Goal: Transaction & Acquisition: Download file/media

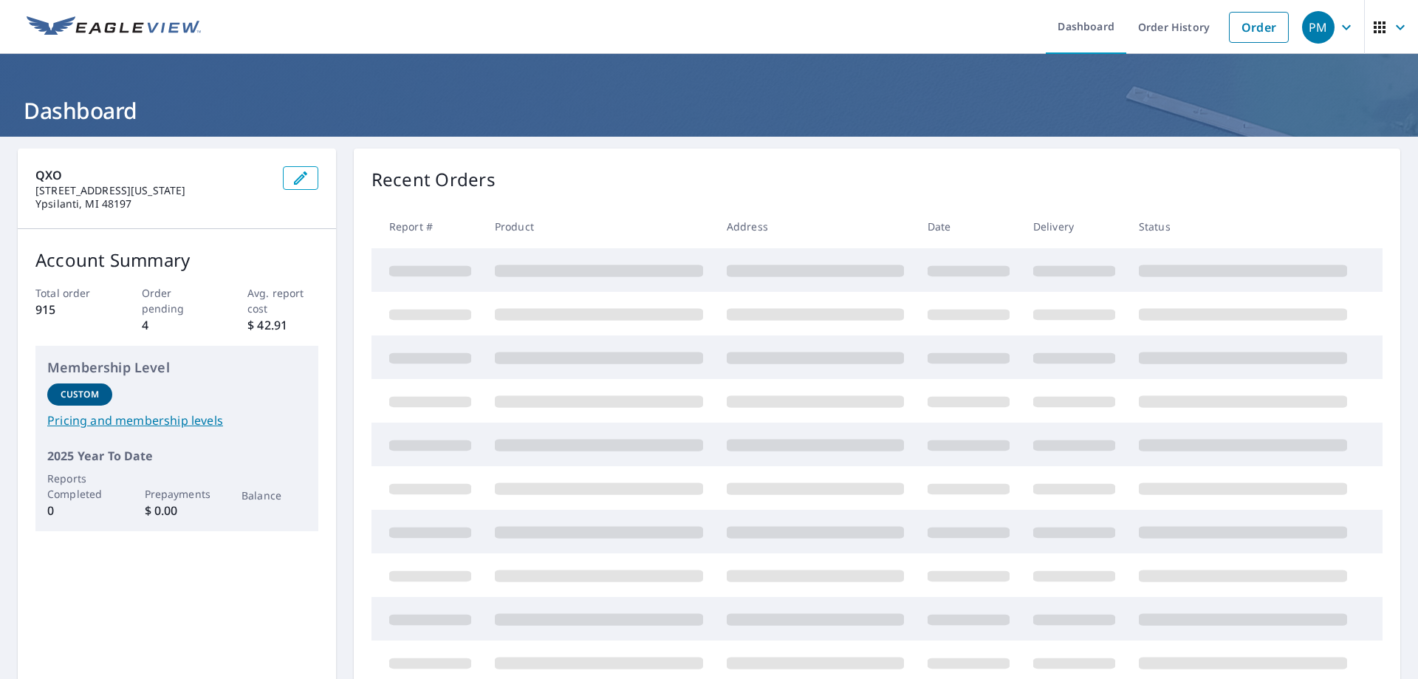
drag, startPoint x: 75, startPoint y: 120, endPoint x: 554, endPoint y: 192, distance: 484.0
click at [554, 192] on div "Recent Orders" at bounding box center [876, 179] width 1011 height 27
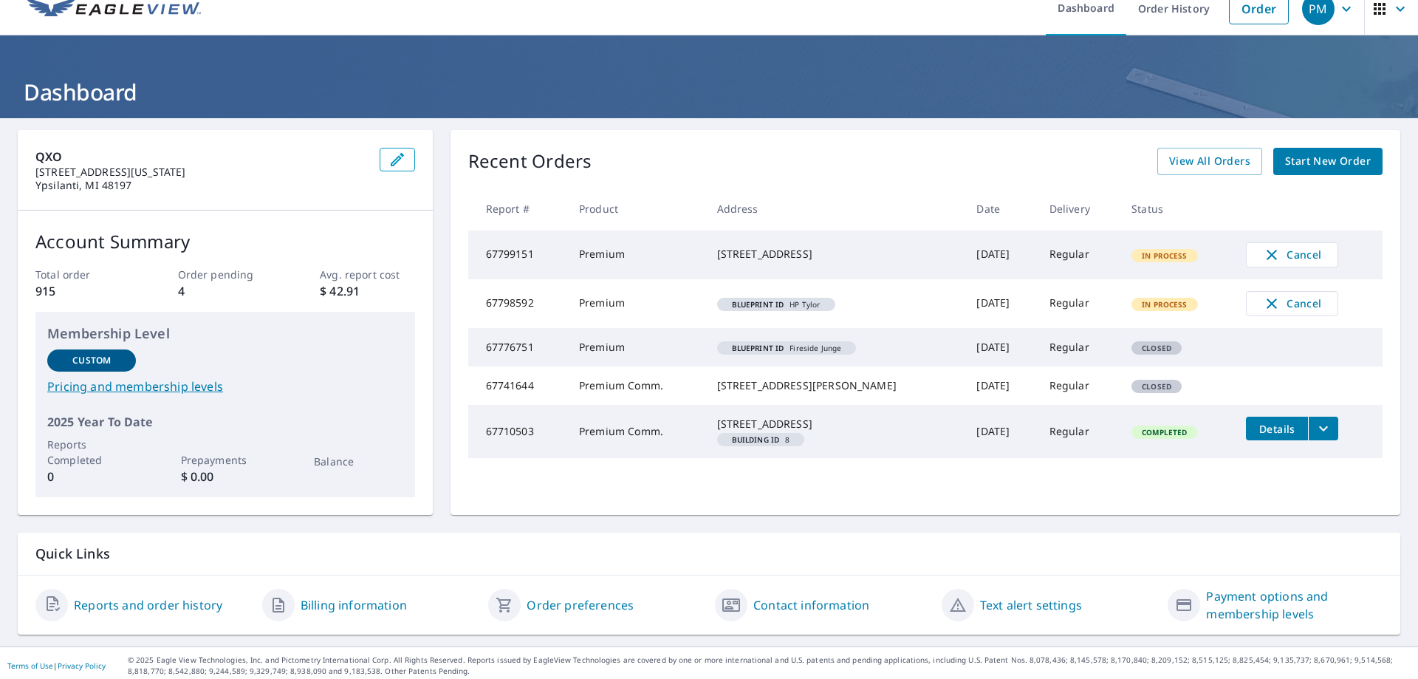
scroll to position [24, 0]
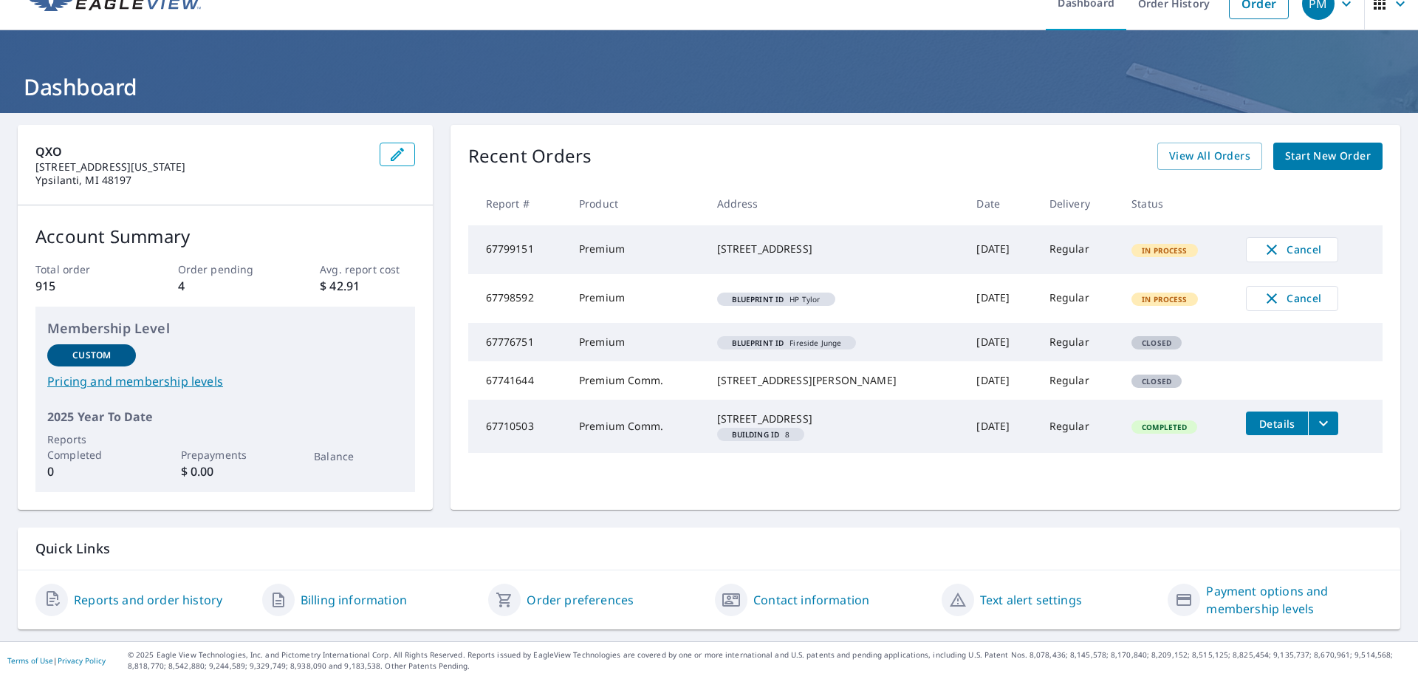
click at [1314, 432] on icon "filesDropdownBtn-67710503" at bounding box center [1323, 423] width 18 height 18
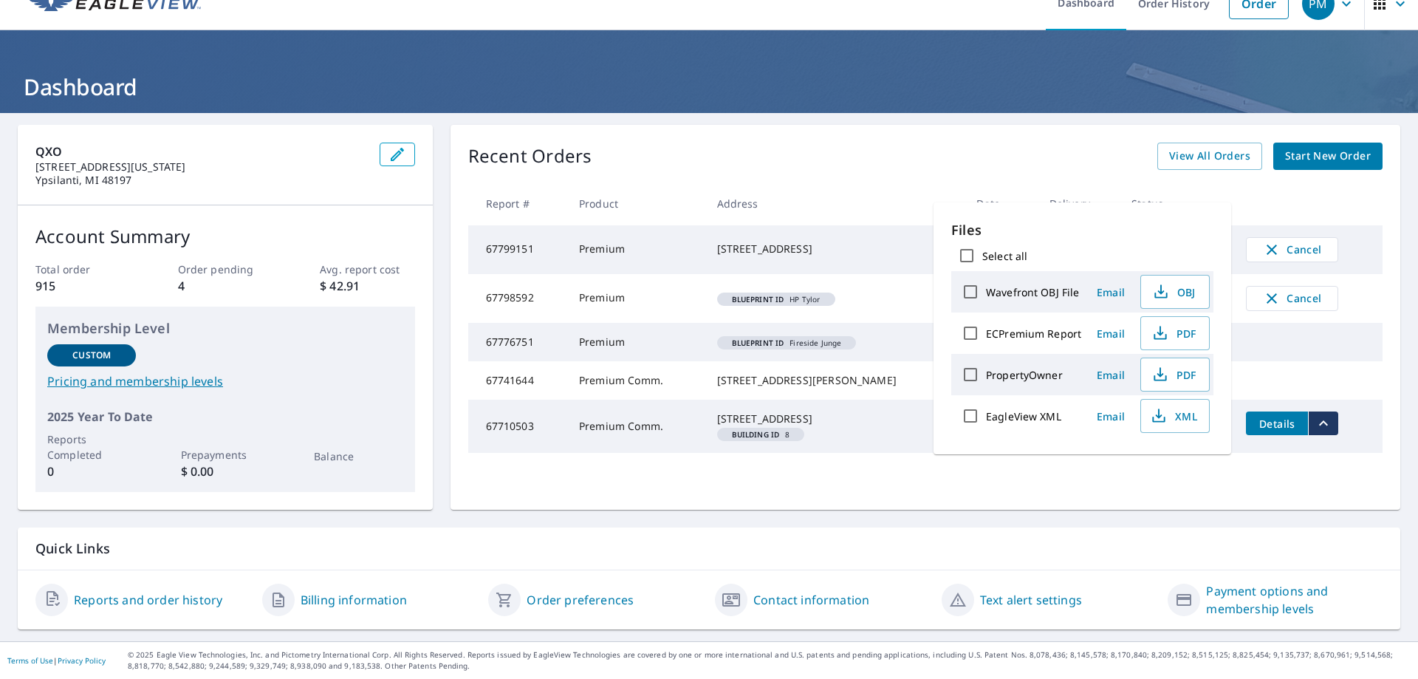
click at [1304, 400] on tr "67741644 Premium Comm. [STREET_ADDRESS][PERSON_NAME] [DATE] Regular Closed" at bounding box center [925, 380] width 914 height 38
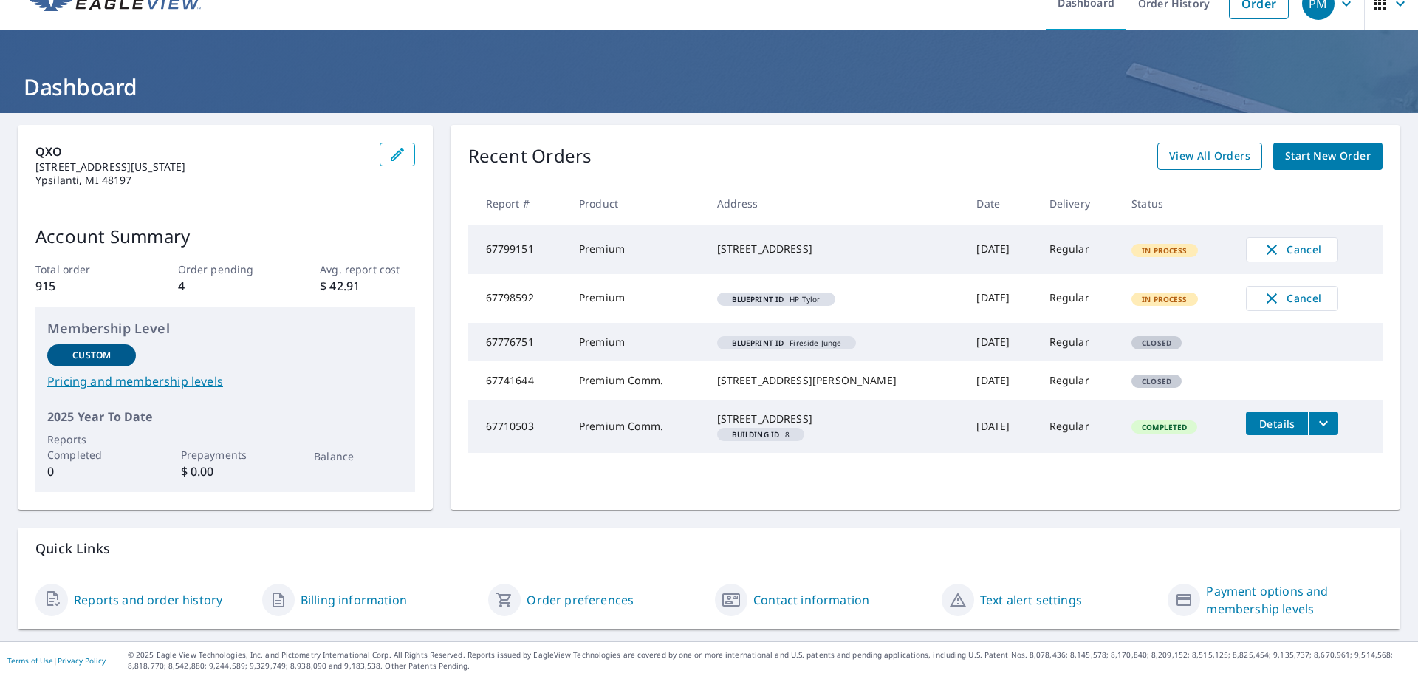
click at [1236, 154] on span "View All Orders" at bounding box center [1209, 156] width 81 height 18
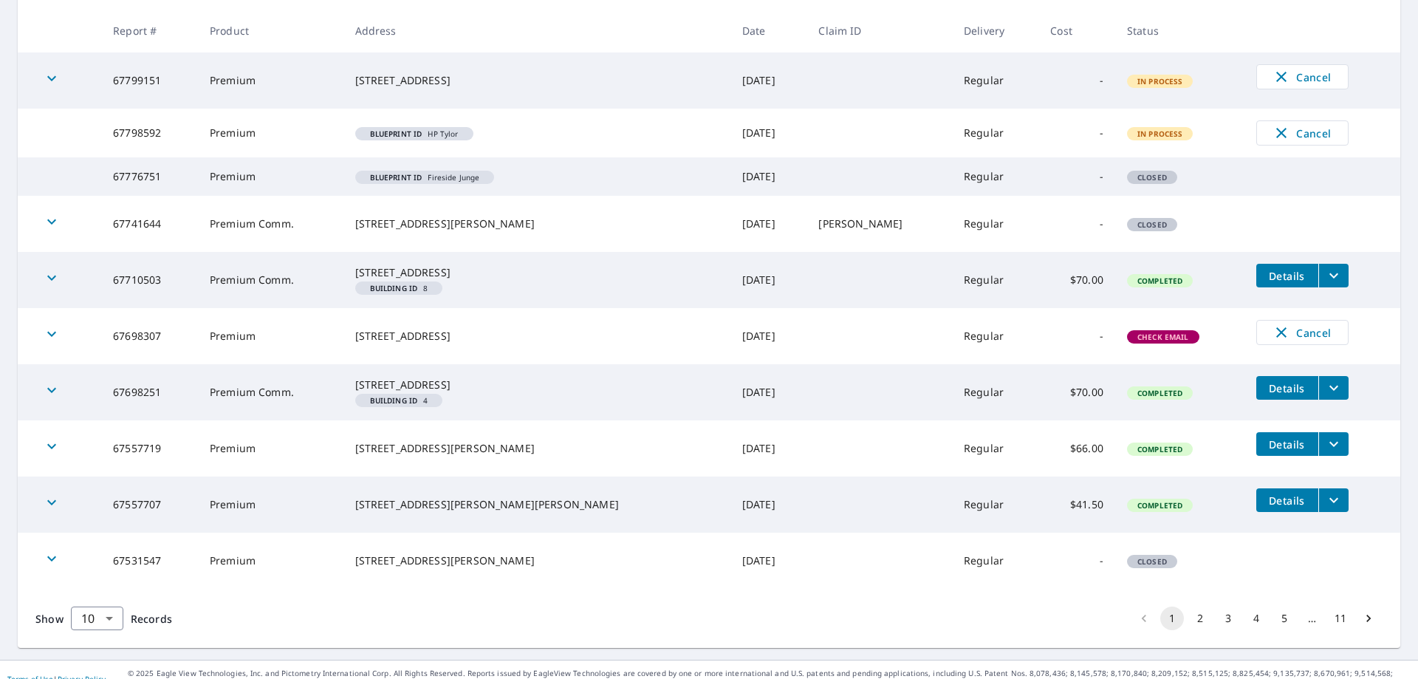
scroll to position [318, 0]
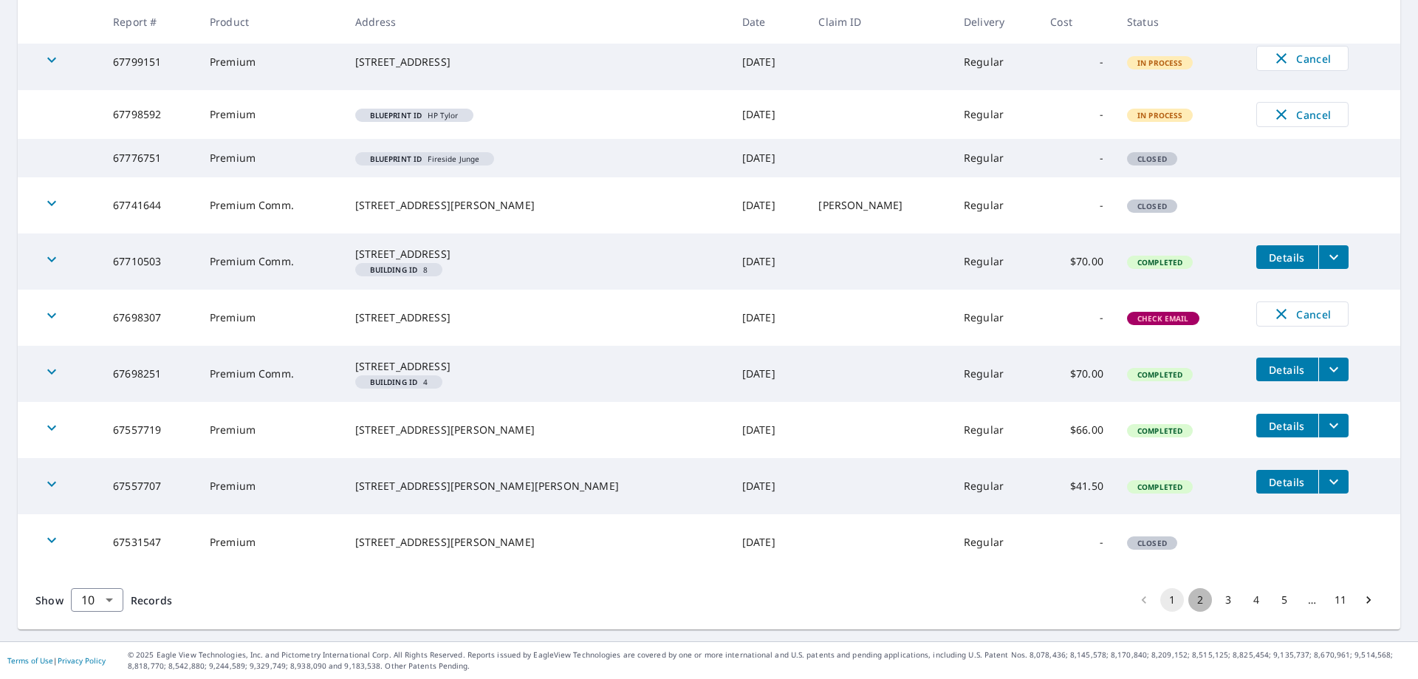
click at [1189, 602] on button "2" at bounding box center [1200, 600] width 24 height 24
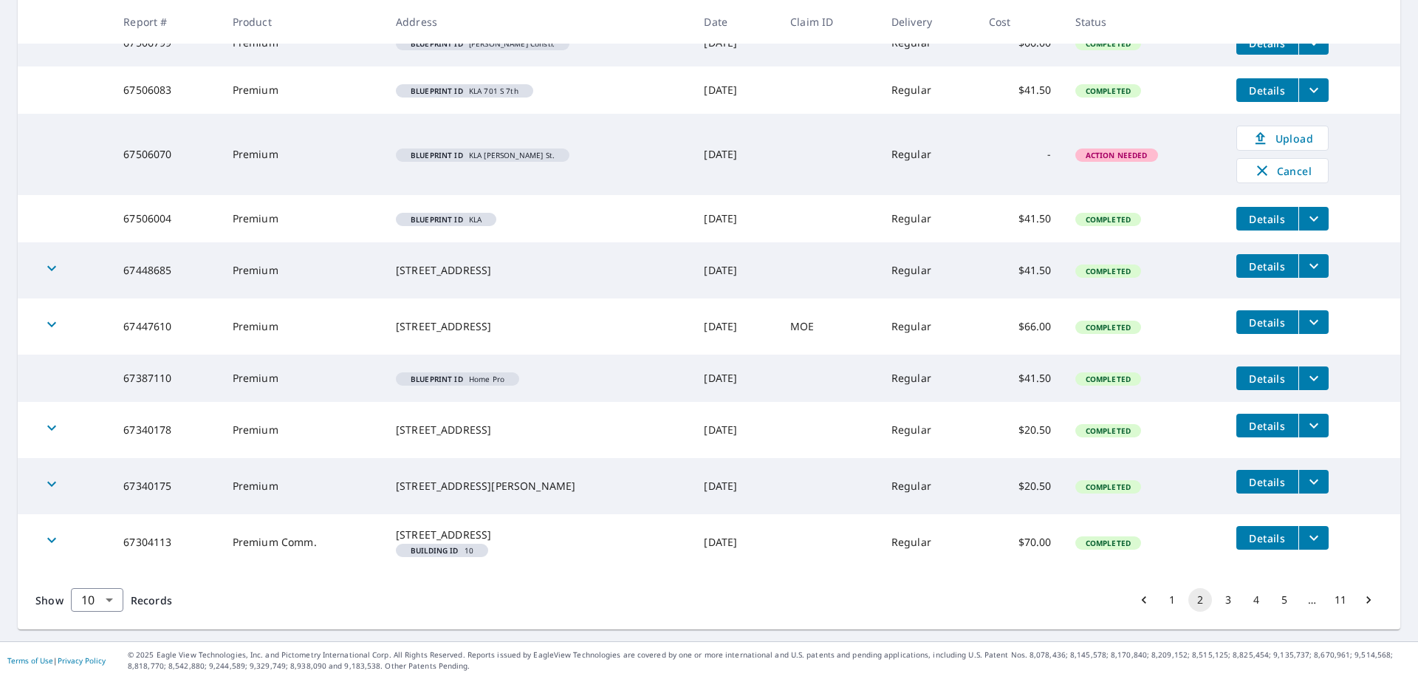
scroll to position [320, 0]
click at [1216, 590] on button "3" at bounding box center [1228, 600] width 24 height 24
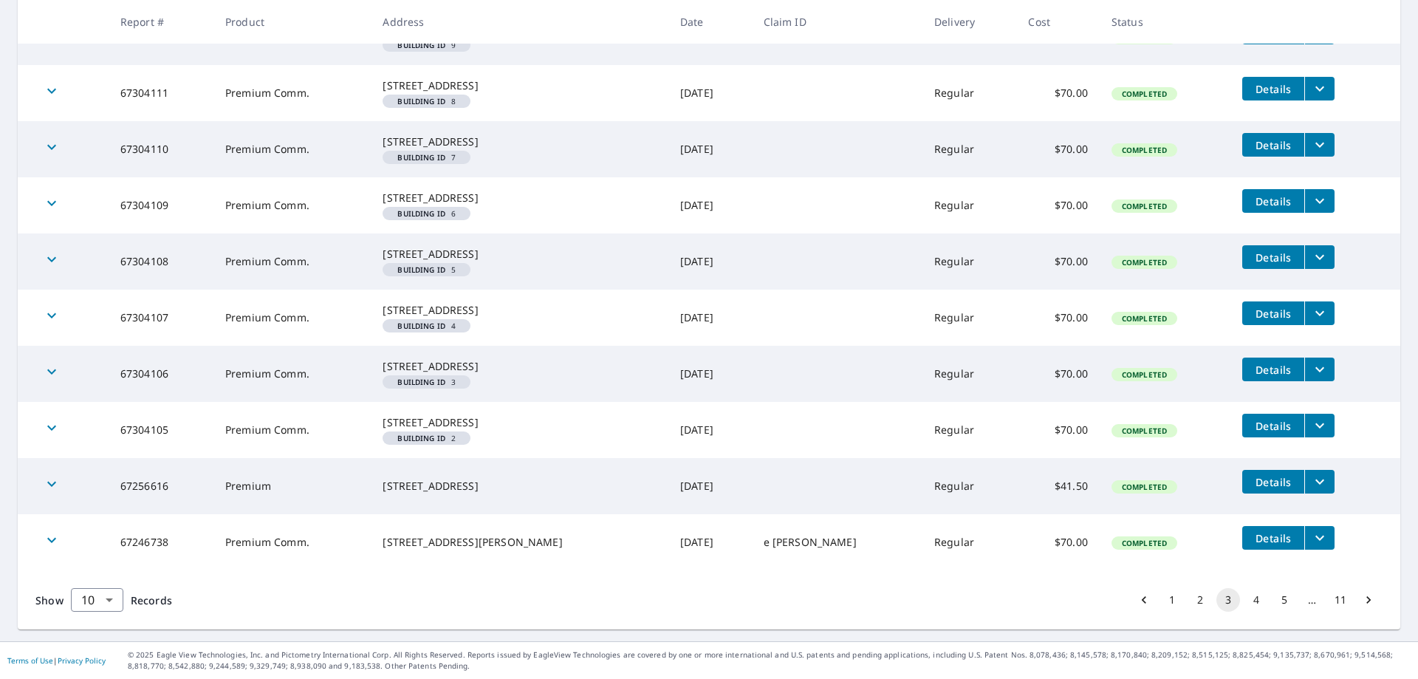
scroll to position [414, 0]
click at [1244, 602] on button "4" at bounding box center [1256, 600] width 24 height 24
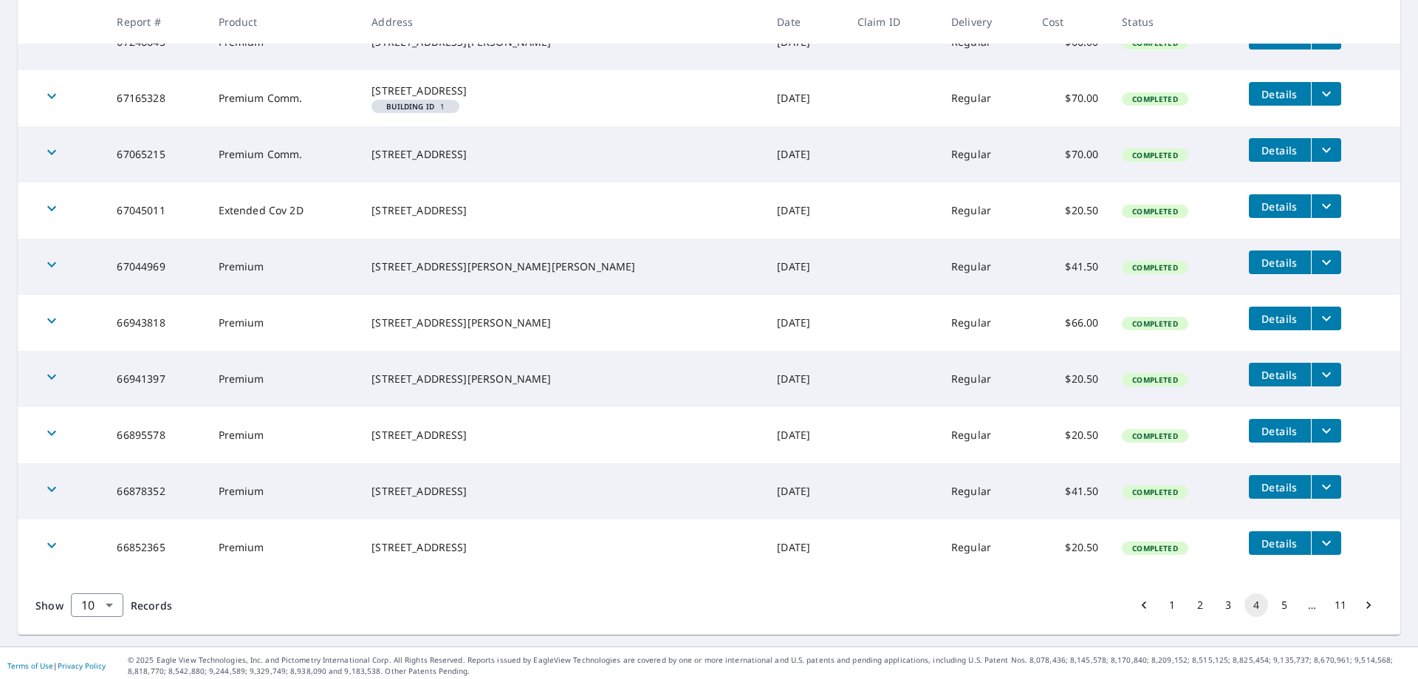
scroll to position [330, 0]
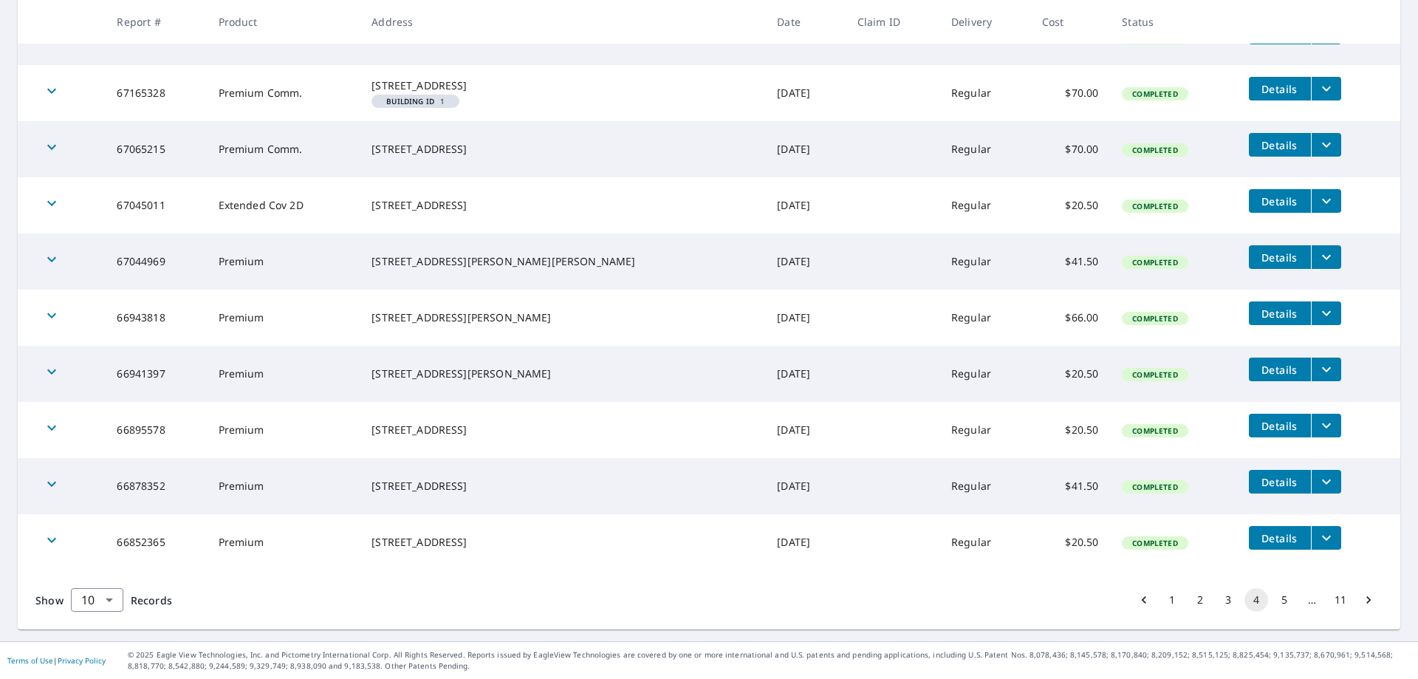
click at [1272, 599] on button "5" at bounding box center [1284, 600] width 24 height 24
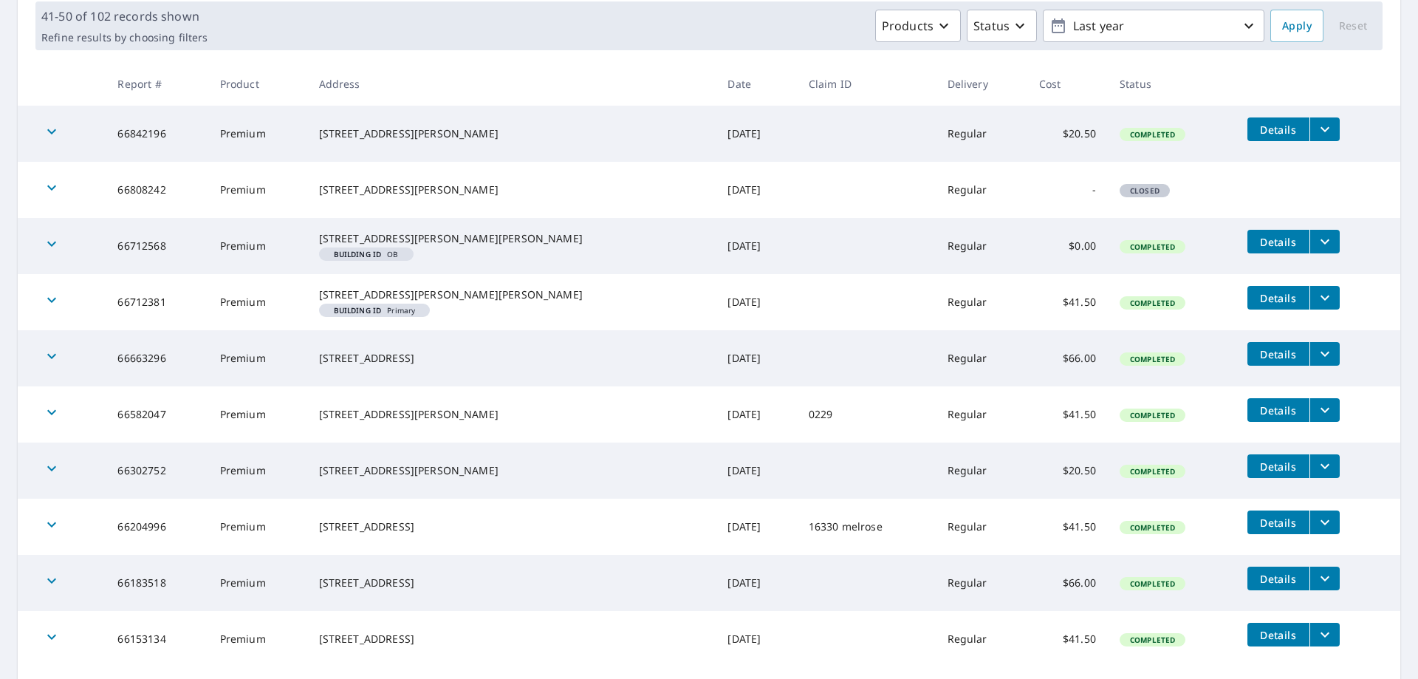
scroll to position [343, 0]
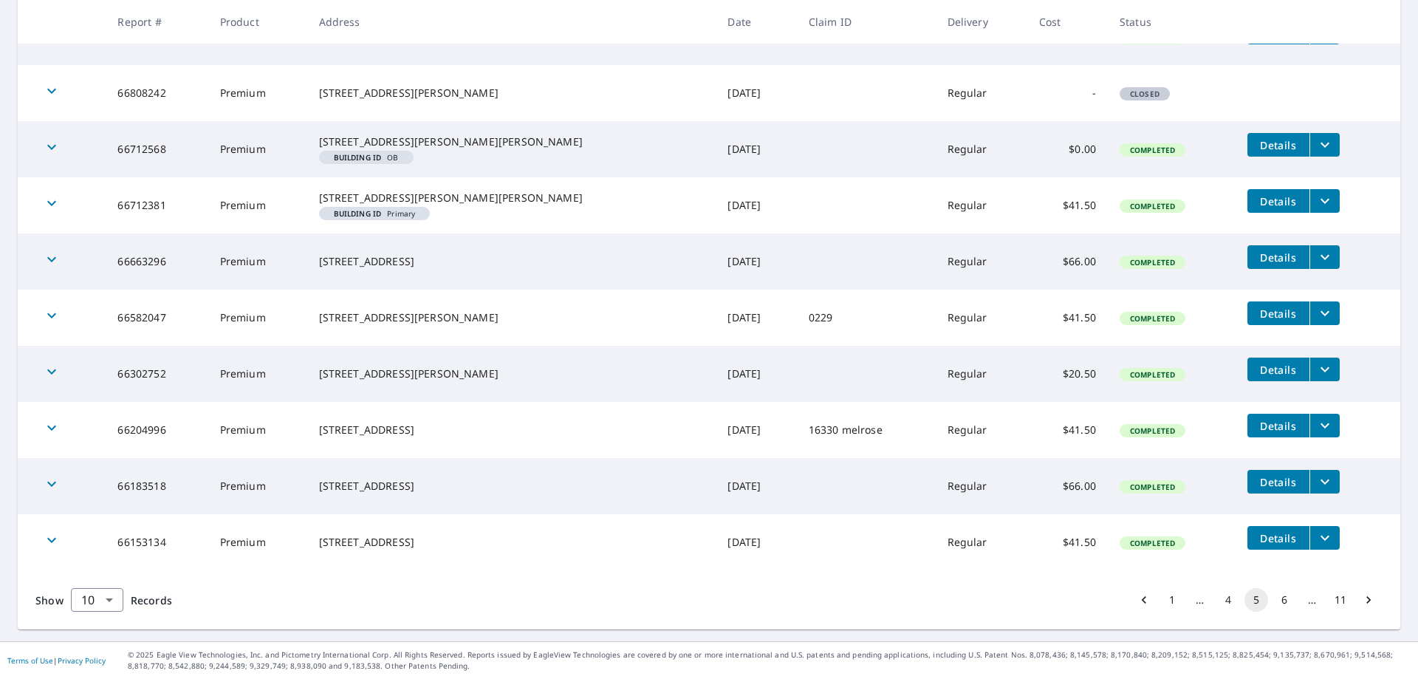
click at [1272, 597] on button "6" at bounding box center [1284, 600] width 24 height 24
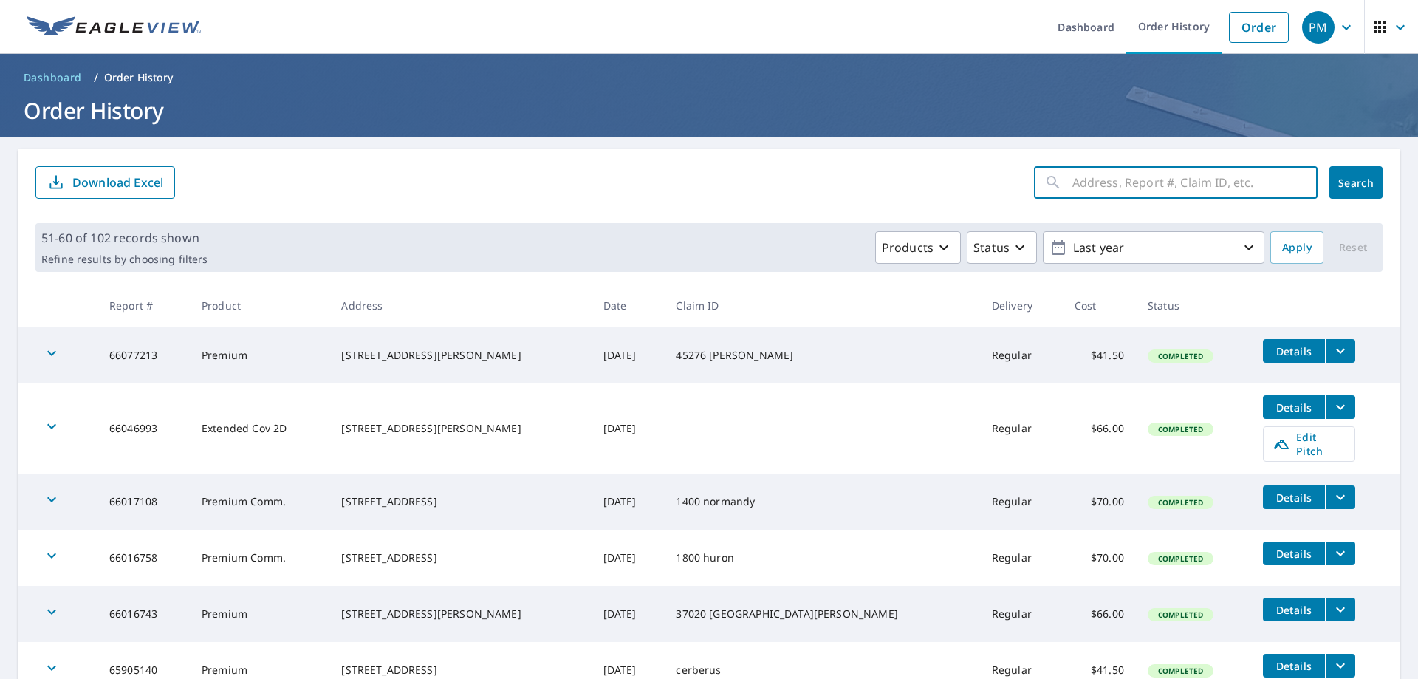
click at [1158, 195] on input "text" at bounding box center [1194, 182] width 245 height 41
type input "7593"
click button "Search" at bounding box center [1355, 182] width 53 height 32
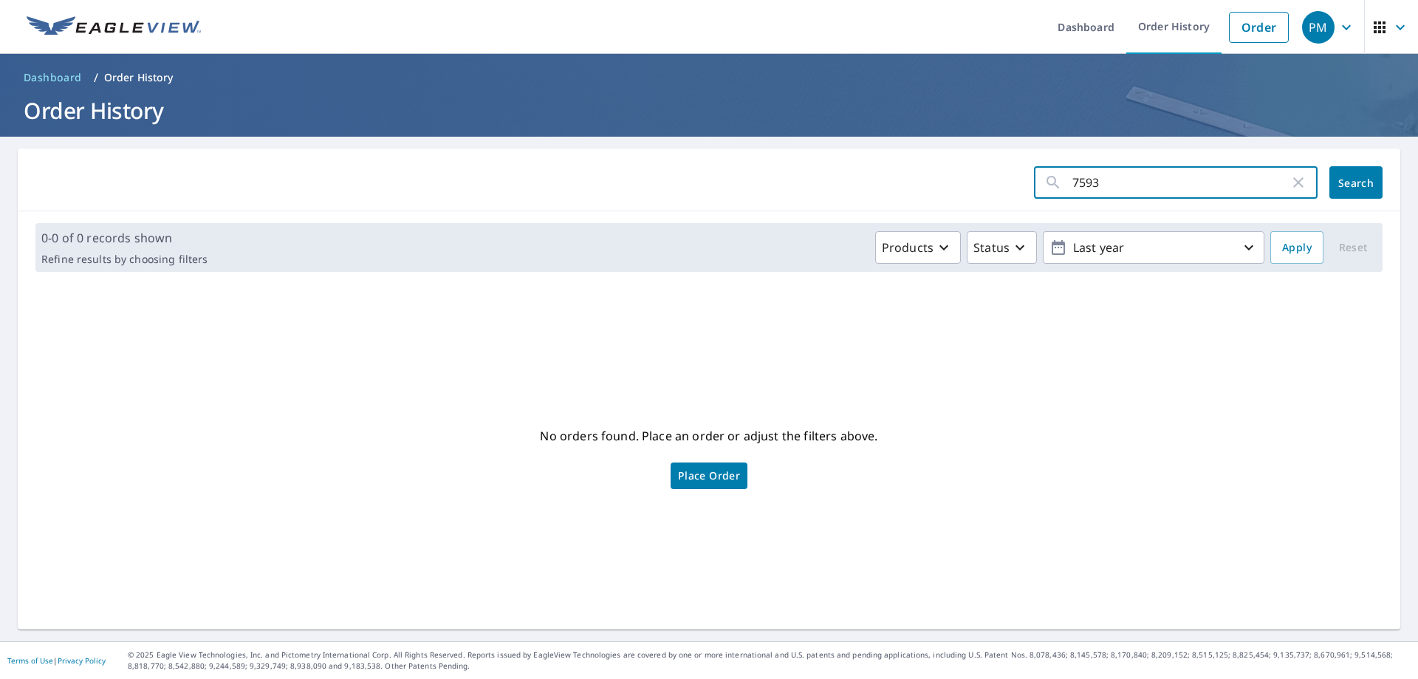
click at [1151, 199] on input "7593" at bounding box center [1180, 182] width 217 height 41
click at [1240, 29] on link "Order" at bounding box center [1259, 27] width 60 height 31
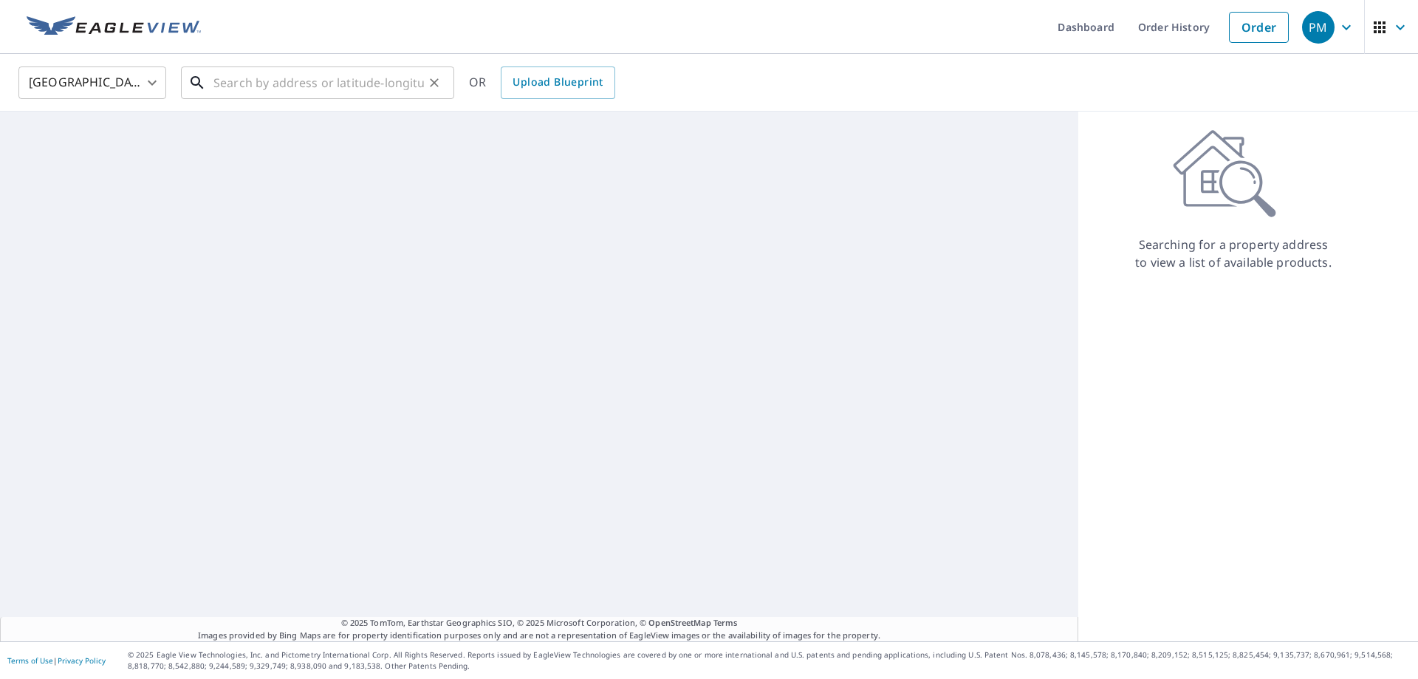
click at [264, 85] on input "text" at bounding box center [318, 82] width 210 height 41
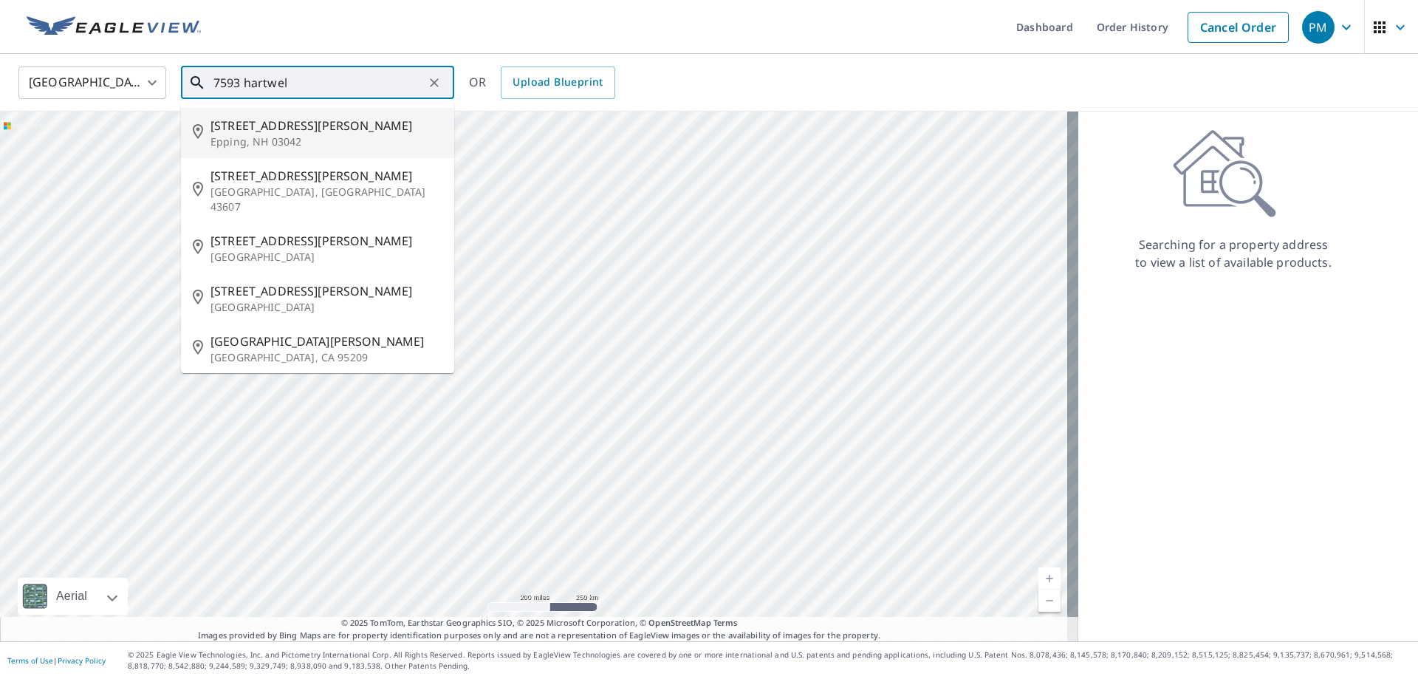
click at [241, 81] on input "7593 hartwel" at bounding box center [318, 82] width 210 height 41
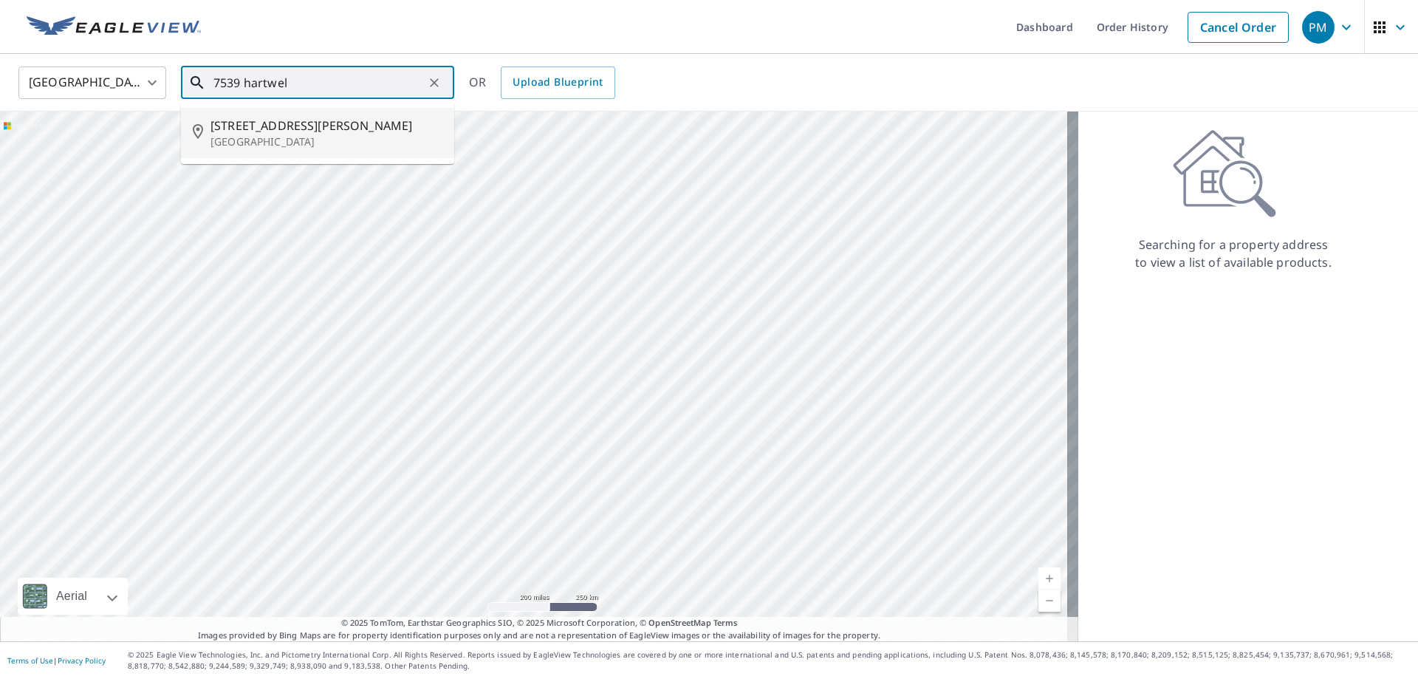
click at [306, 137] on p "[GEOGRAPHIC_DATA]" at bounding box center [326, 141] width 232 height 15
type input "[STREET_ADDRESS][PERSON_NAME]"
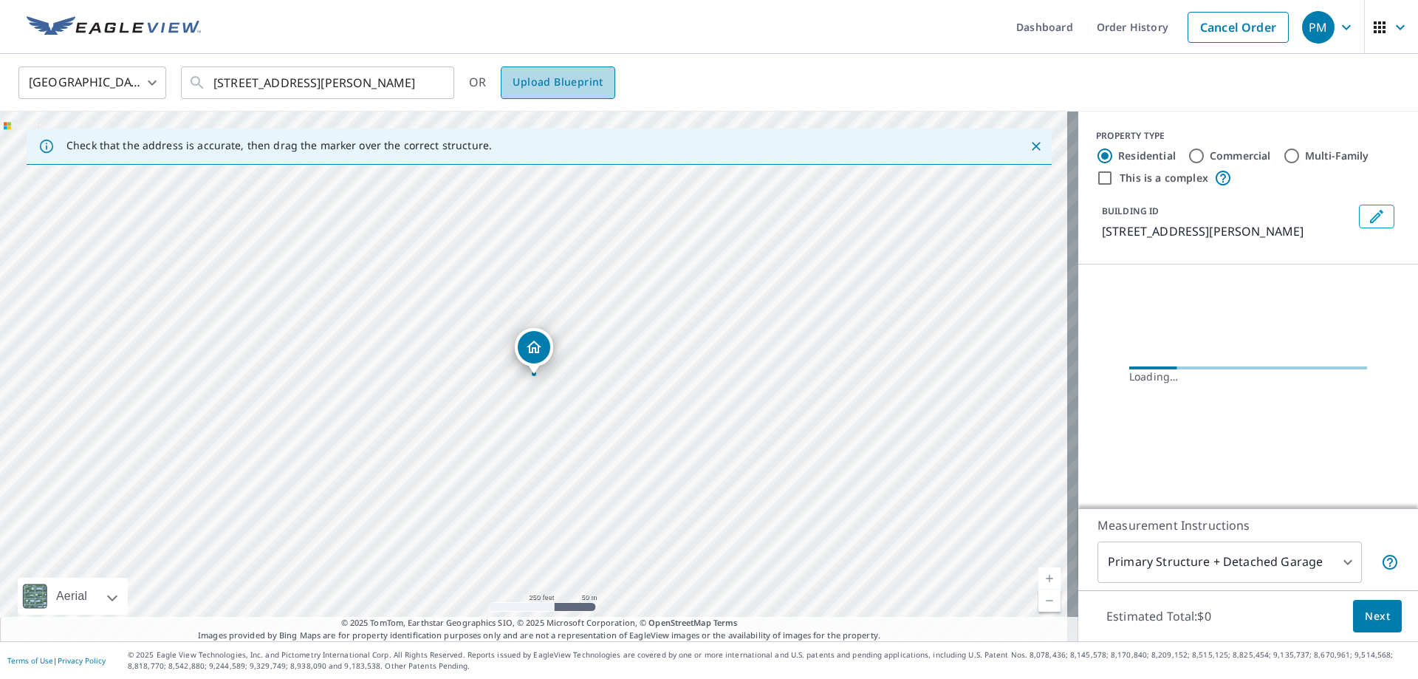
click at [562, 82] on span "Upload Blueprint" at bounding box center [557, 82] width 90 height 18
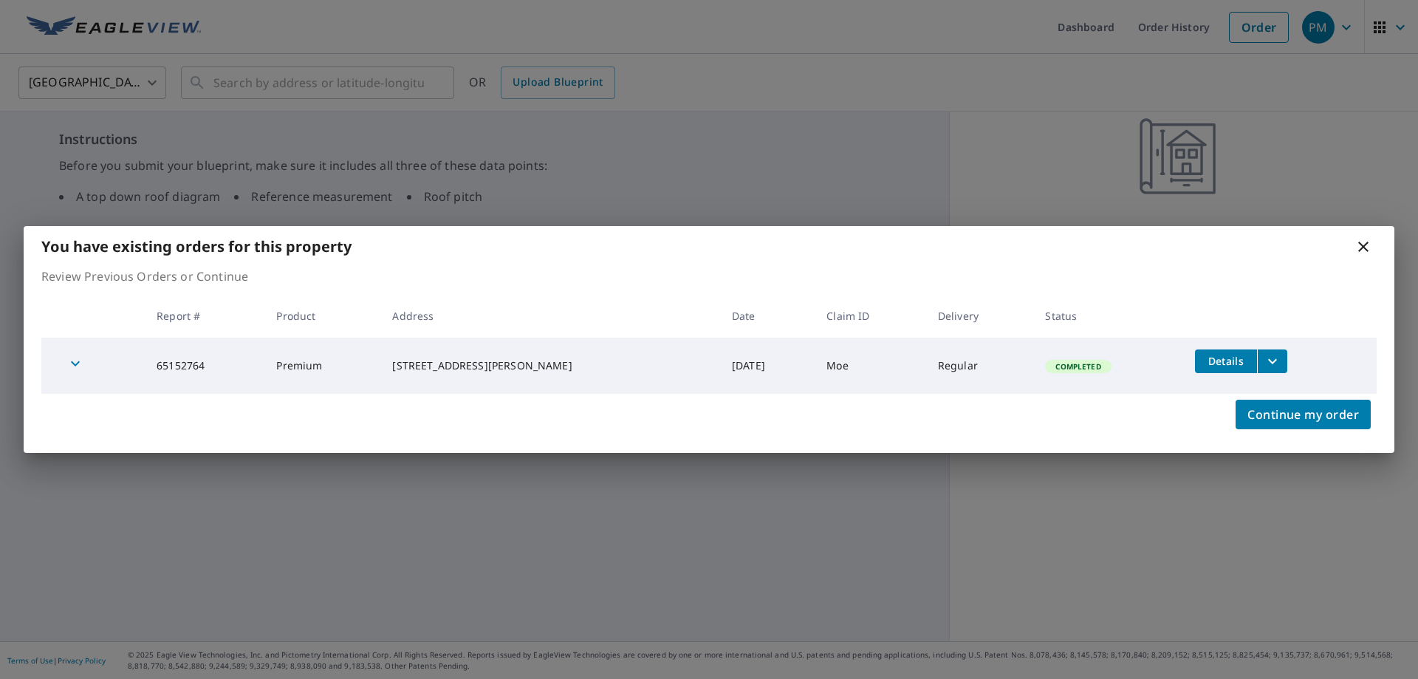
click at [1233, 359] on span "Details" at bounding box center [1226, 361] width 44 height 14
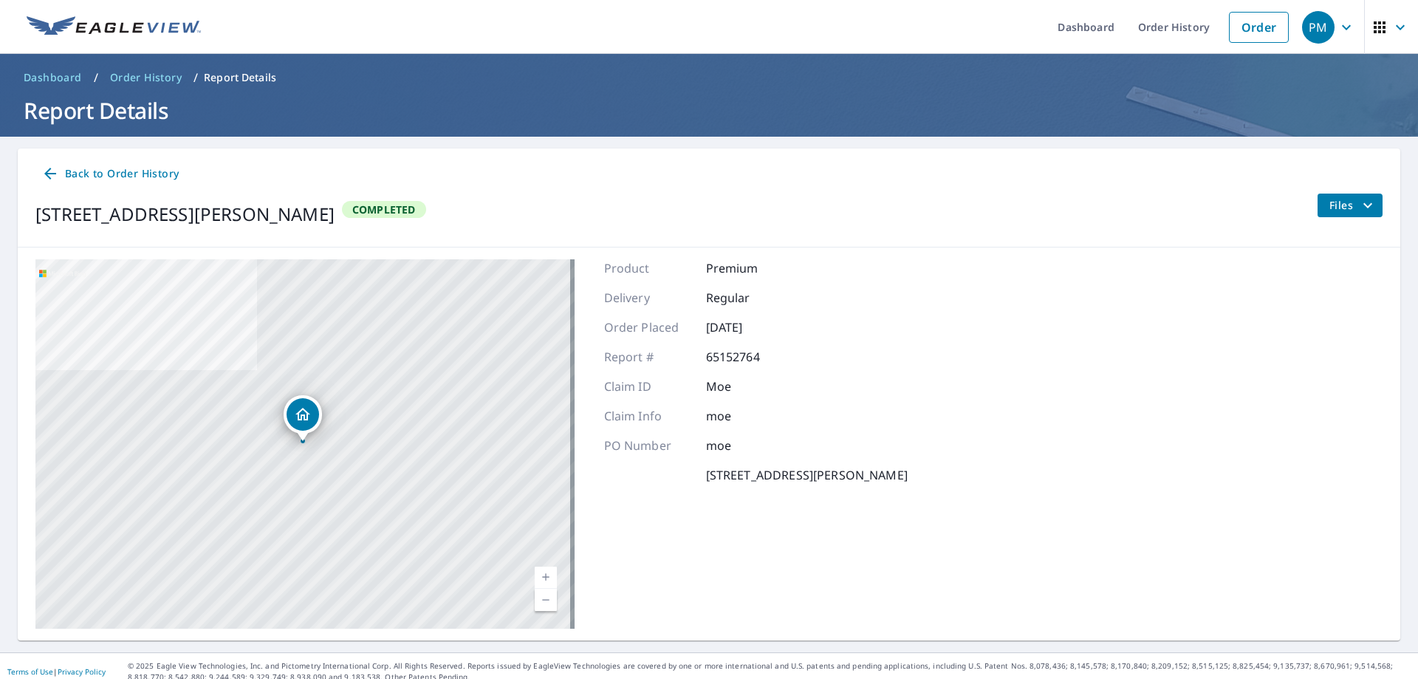
scroll to position [11, 0]
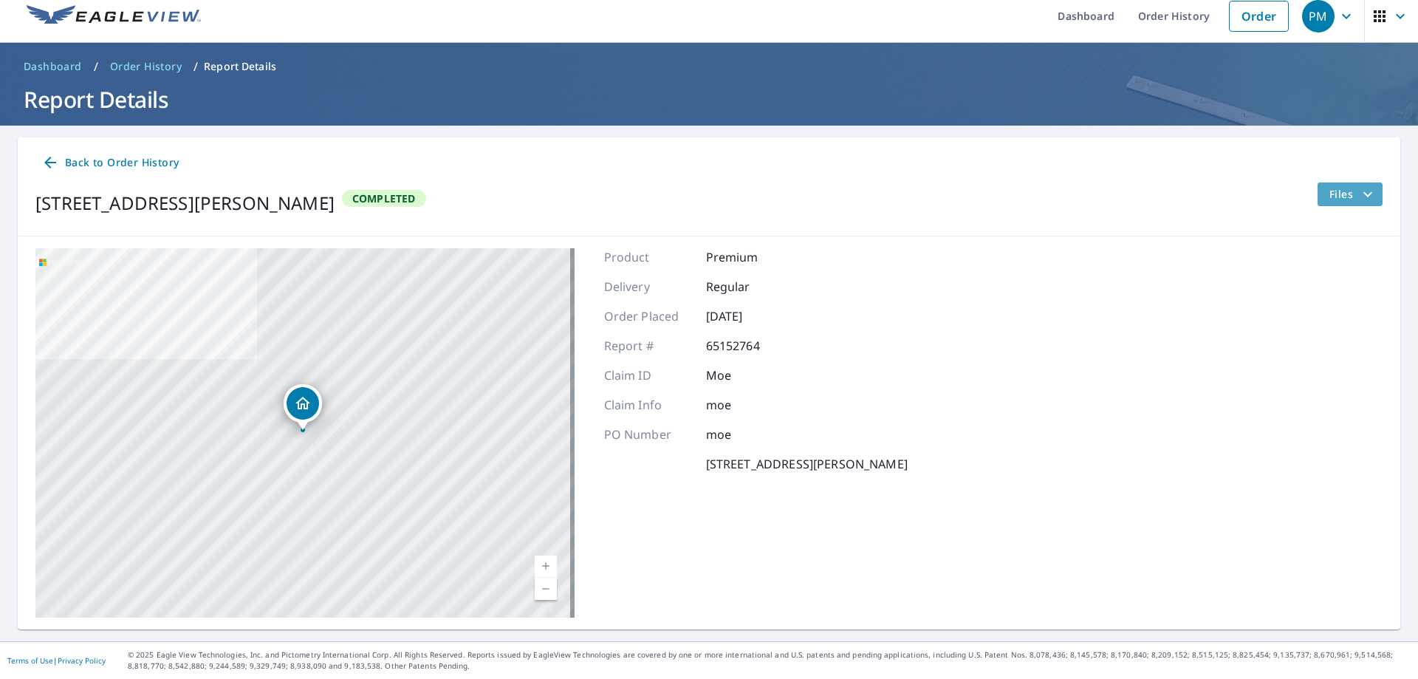
click at [1329, 195] on span "Files" at bounding box center [1352, 194] width 47 height 18
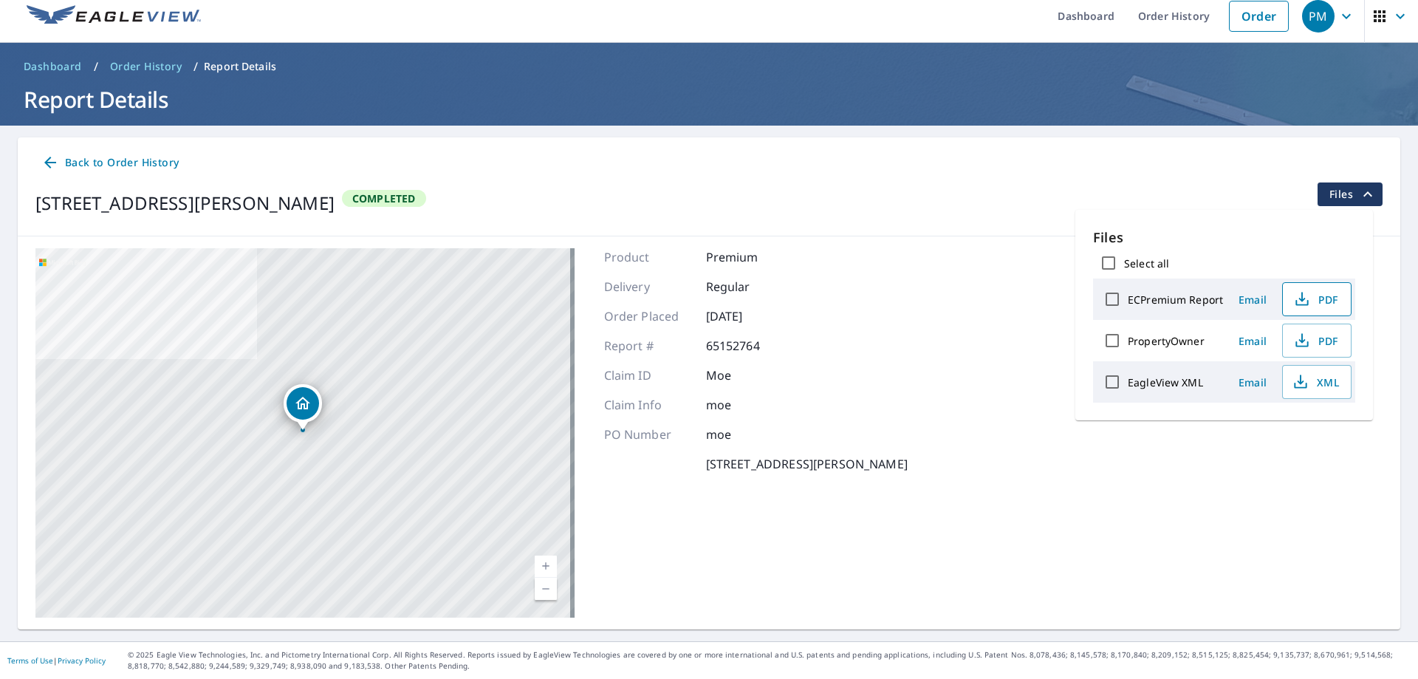
click at [1319, 301] on span "PDF" at bounding box center [1315, 299] width 47 height 18
